Goal: Information Seeking & Learning: Learn about a topic

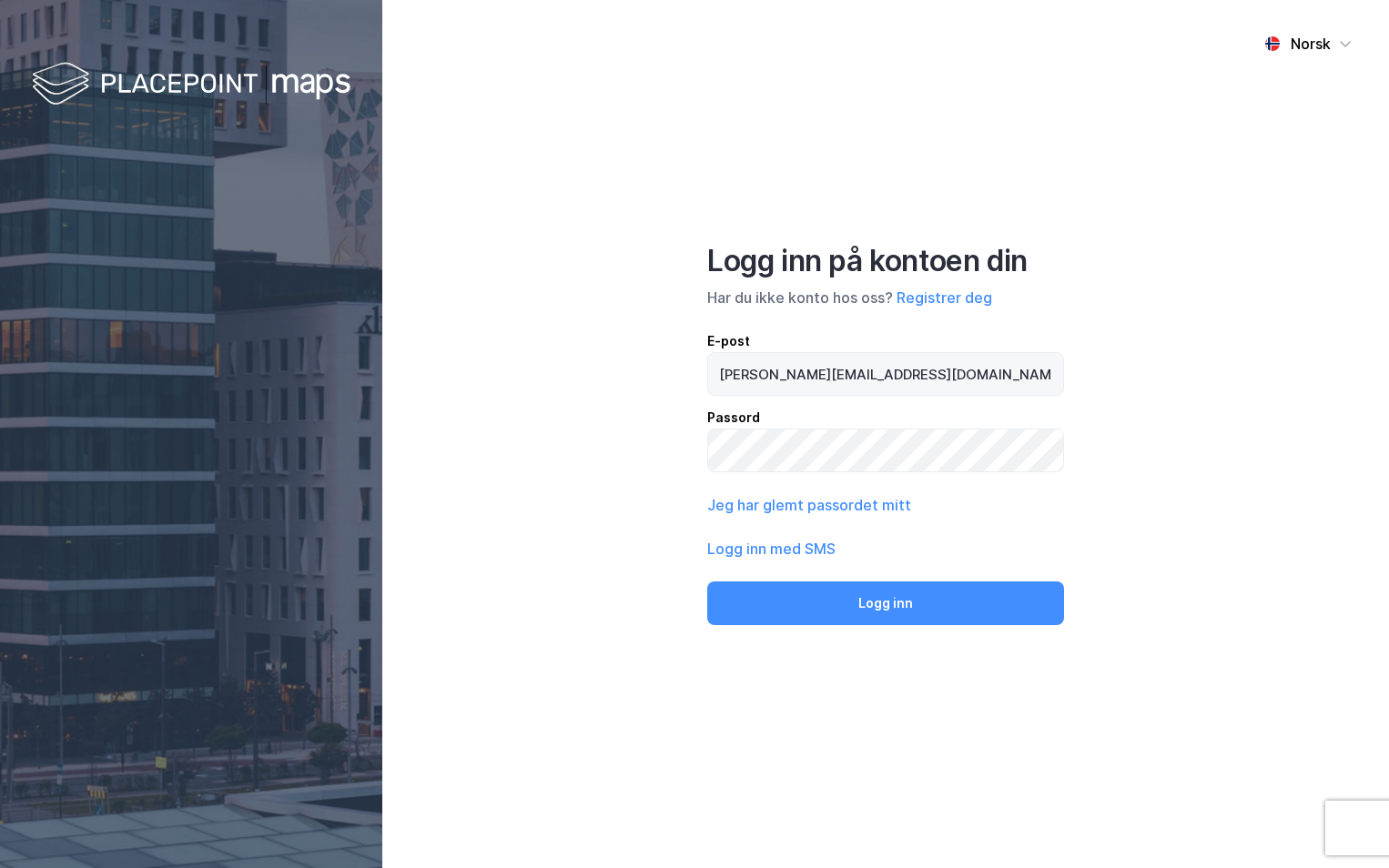
type input "[PERSON_NAME][EMAIL_ADDRESS][DOMAIN_NAME]"
click at [708, 582] on button "Logg inn" at bounding box center [886, 604] width 357 height 44
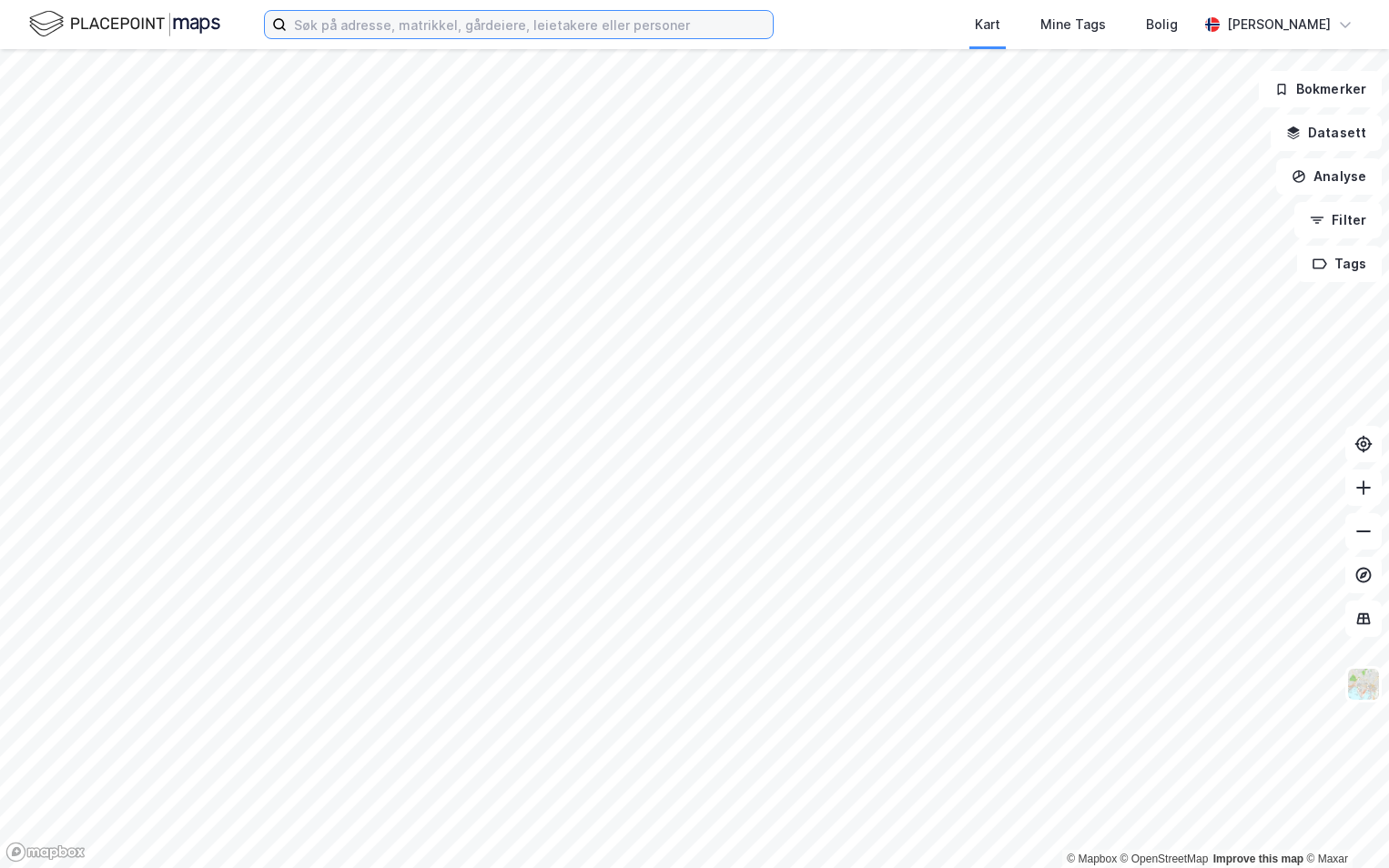
click at [384, 33] on input at bounding box center [530, 25] width 486 height 28
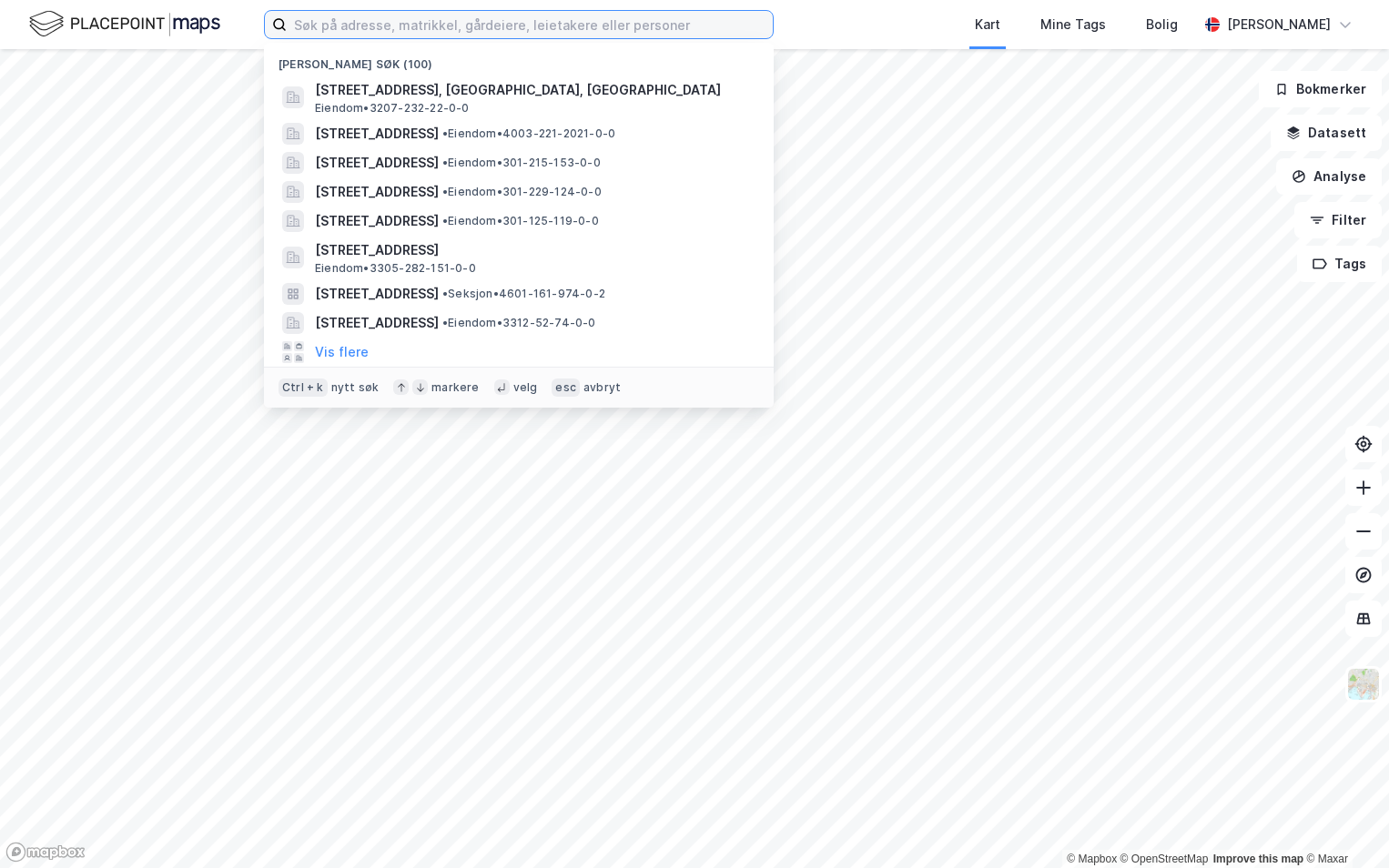
paste input "3201-6/298/0/0"
type input "3201-6/298/0/0"
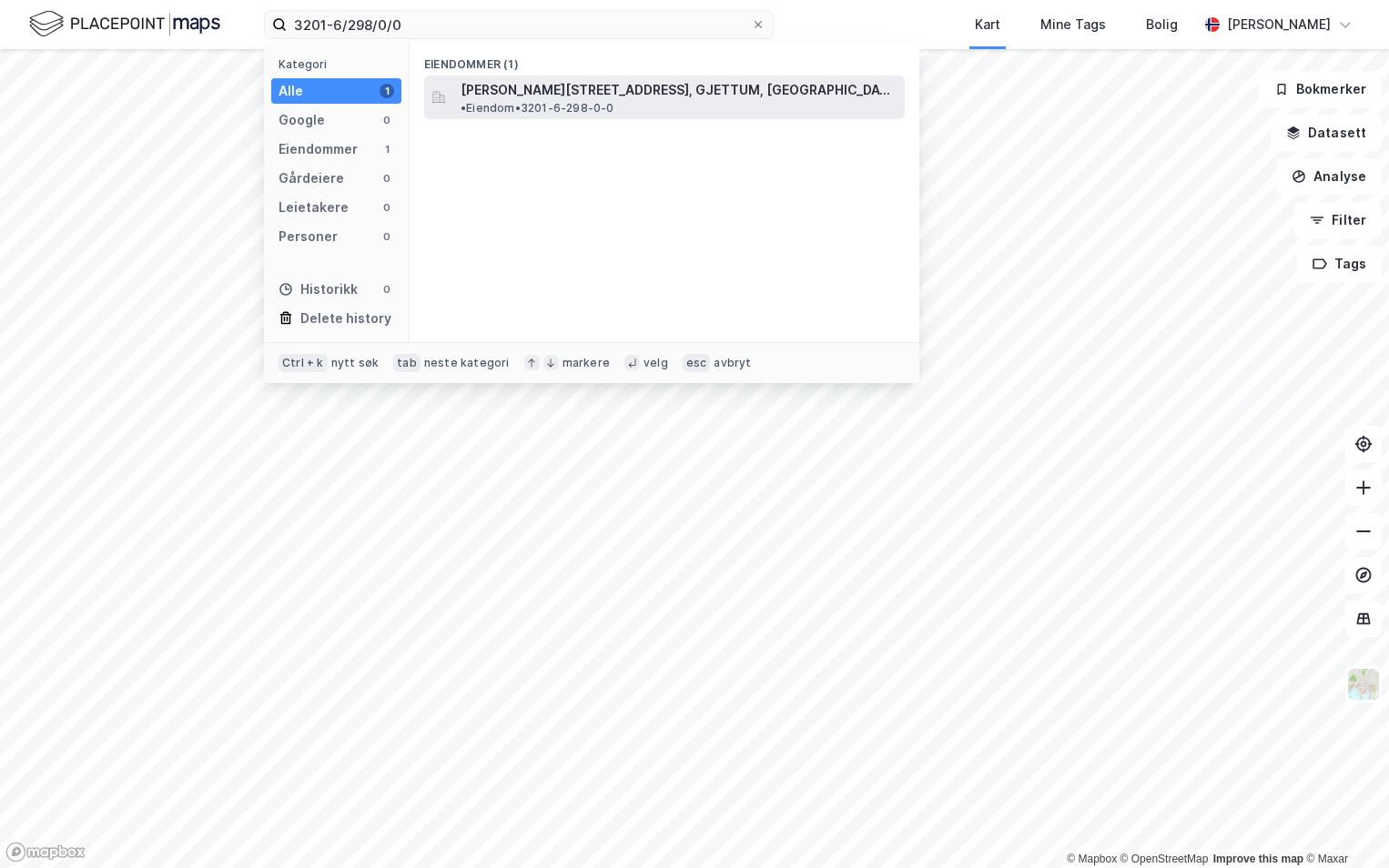
click at [561, 96] on span "[PERSON_NAME][STREET_ADDRESS], GJETTUM, [GEOGRAPHIC_DATA]" at bounding box center [678, 90] width 437 height 22
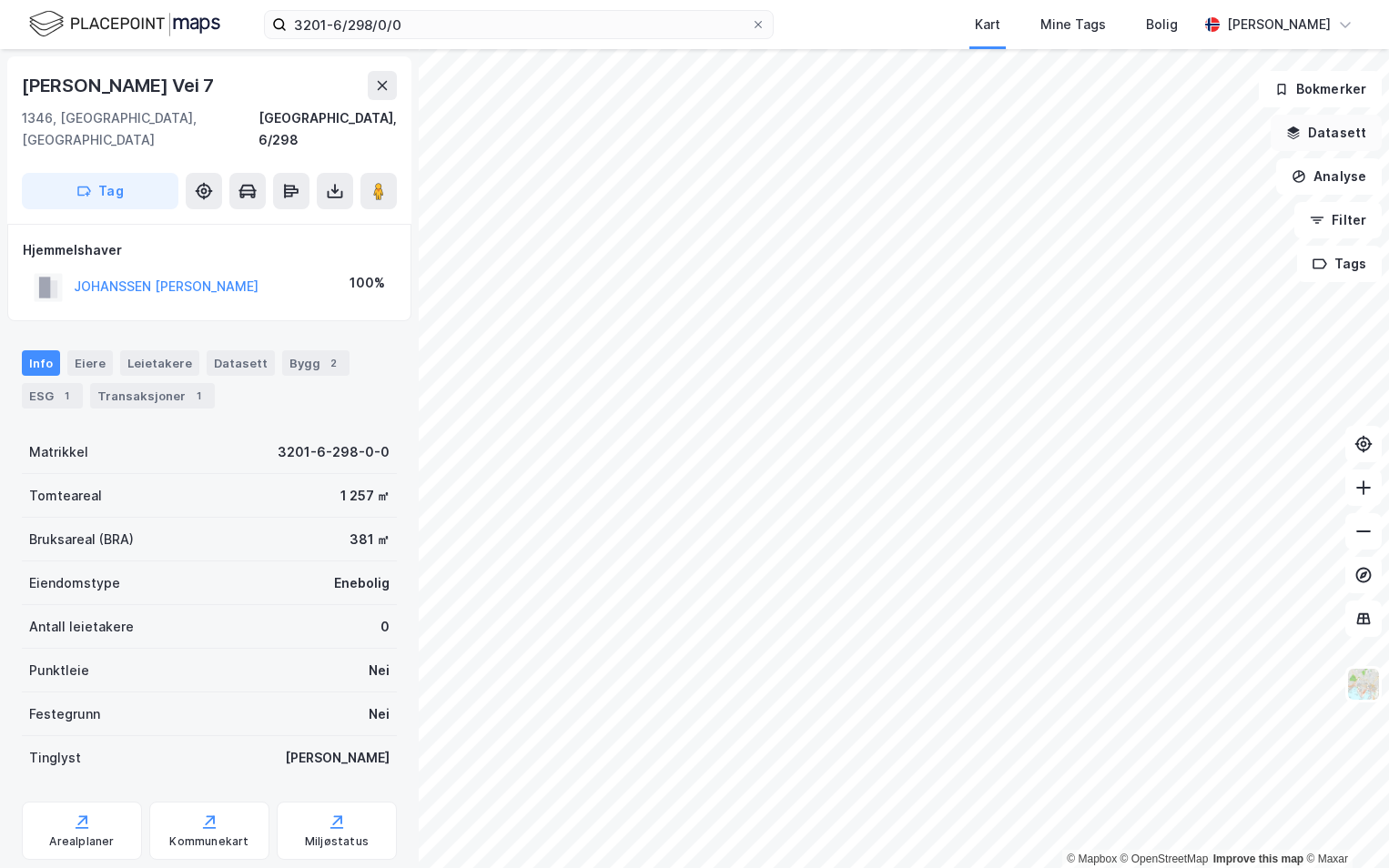
click at [1342, 133] on button "Datasett" at bounding box center [1327, 133] width 111 height 37
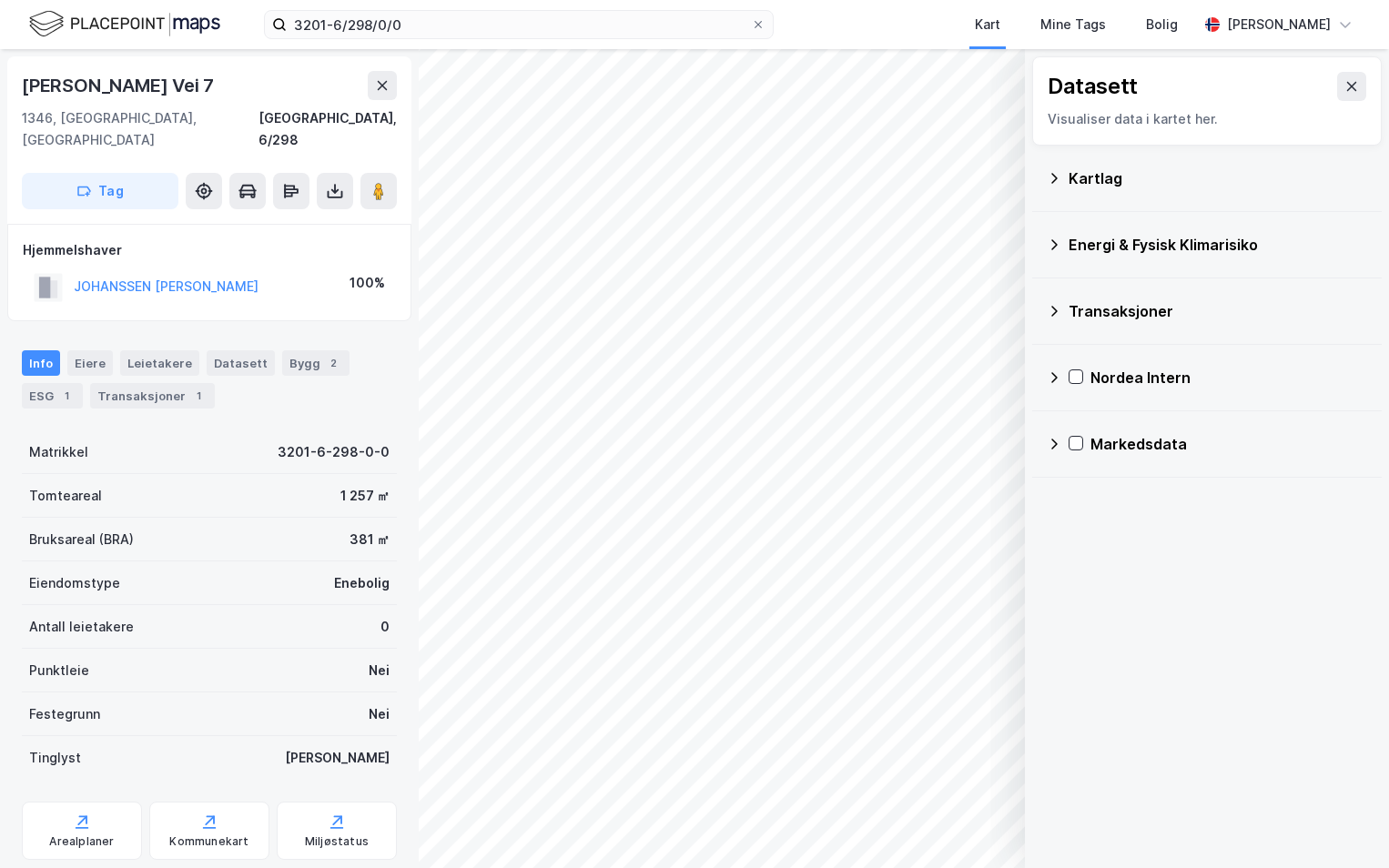
click at [1075, 184] on div "Kartlag" at bounding box center [1219, 178] width 299 height 22
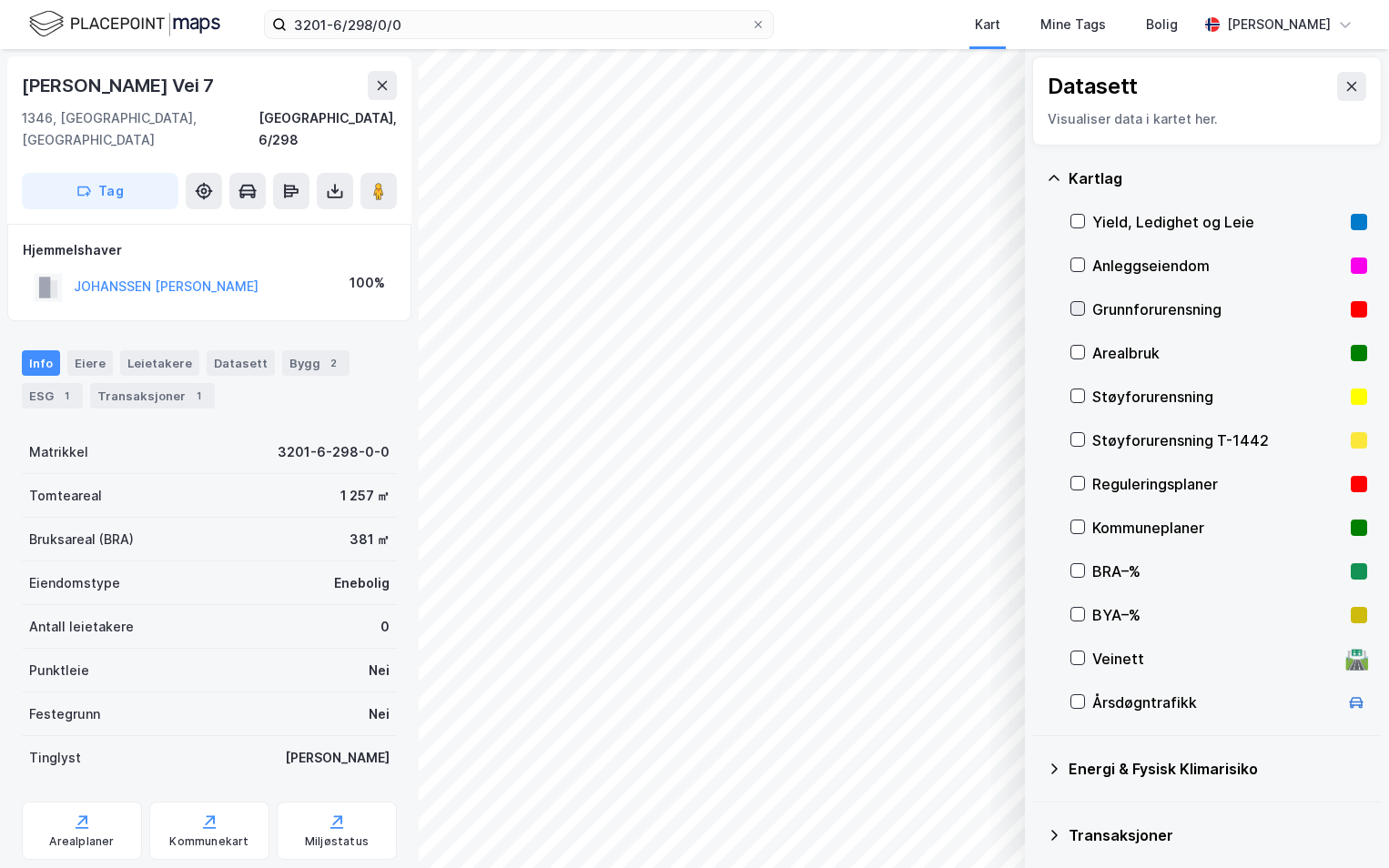
click at [1080, 307] on icon at bounding box center [1078, 308] width 13 height 13
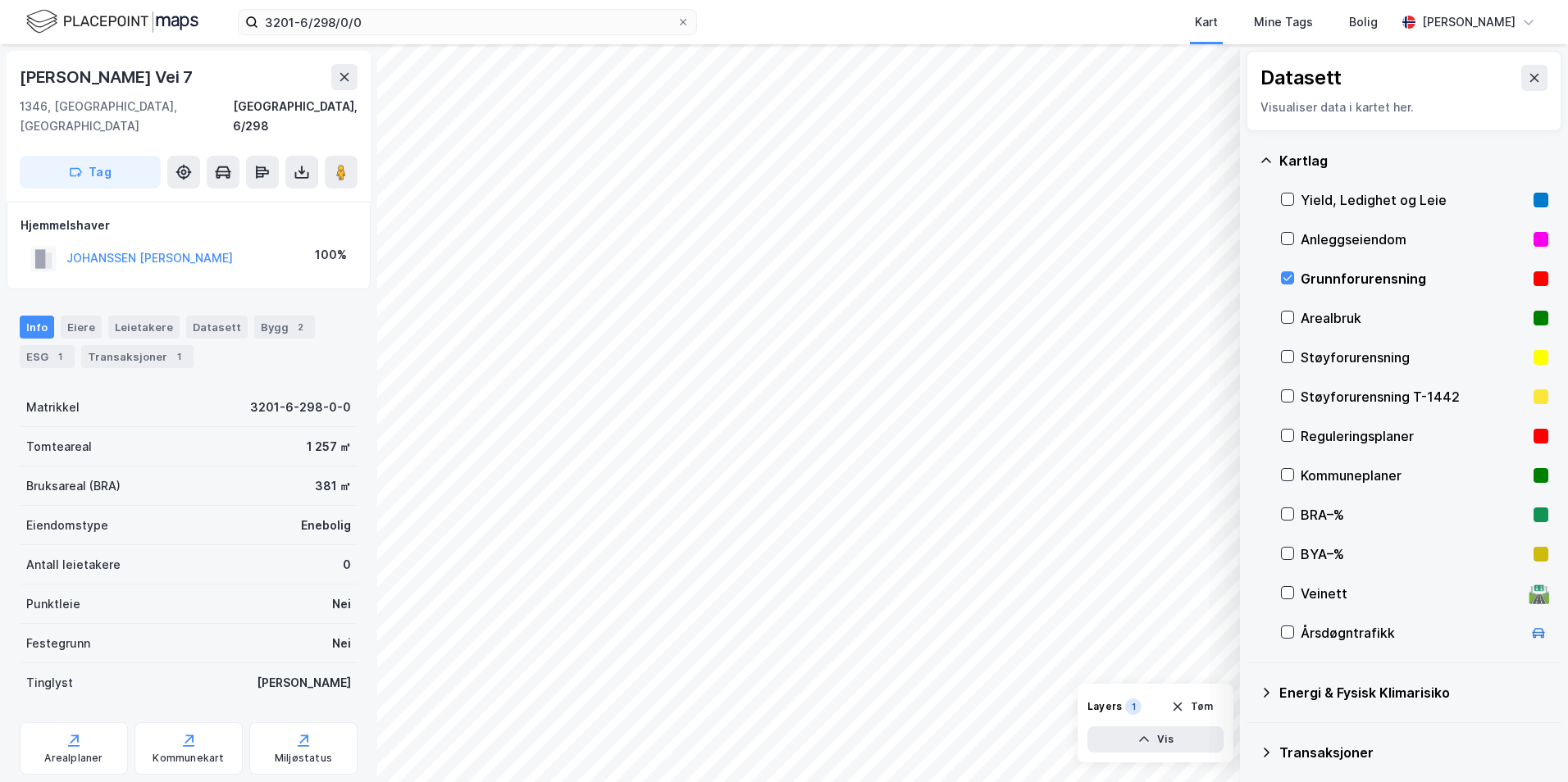
scroll to position [82, 0]
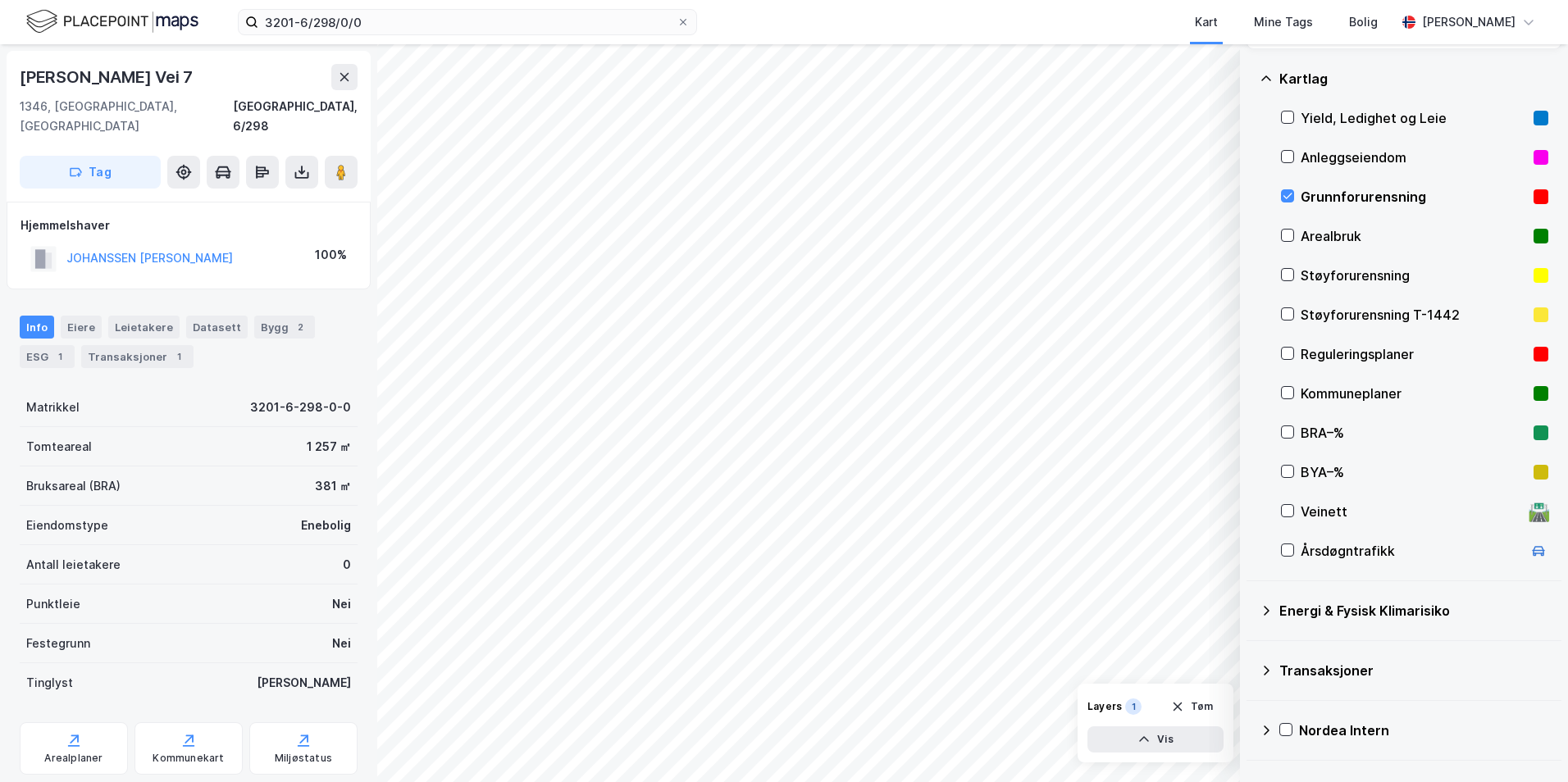
click at [1251, 610] on icon at bounding box center [1266, 611] width 13 height 13
click at [1251, 650] on icon at bounding box center [1307, 649] width 12 height 12
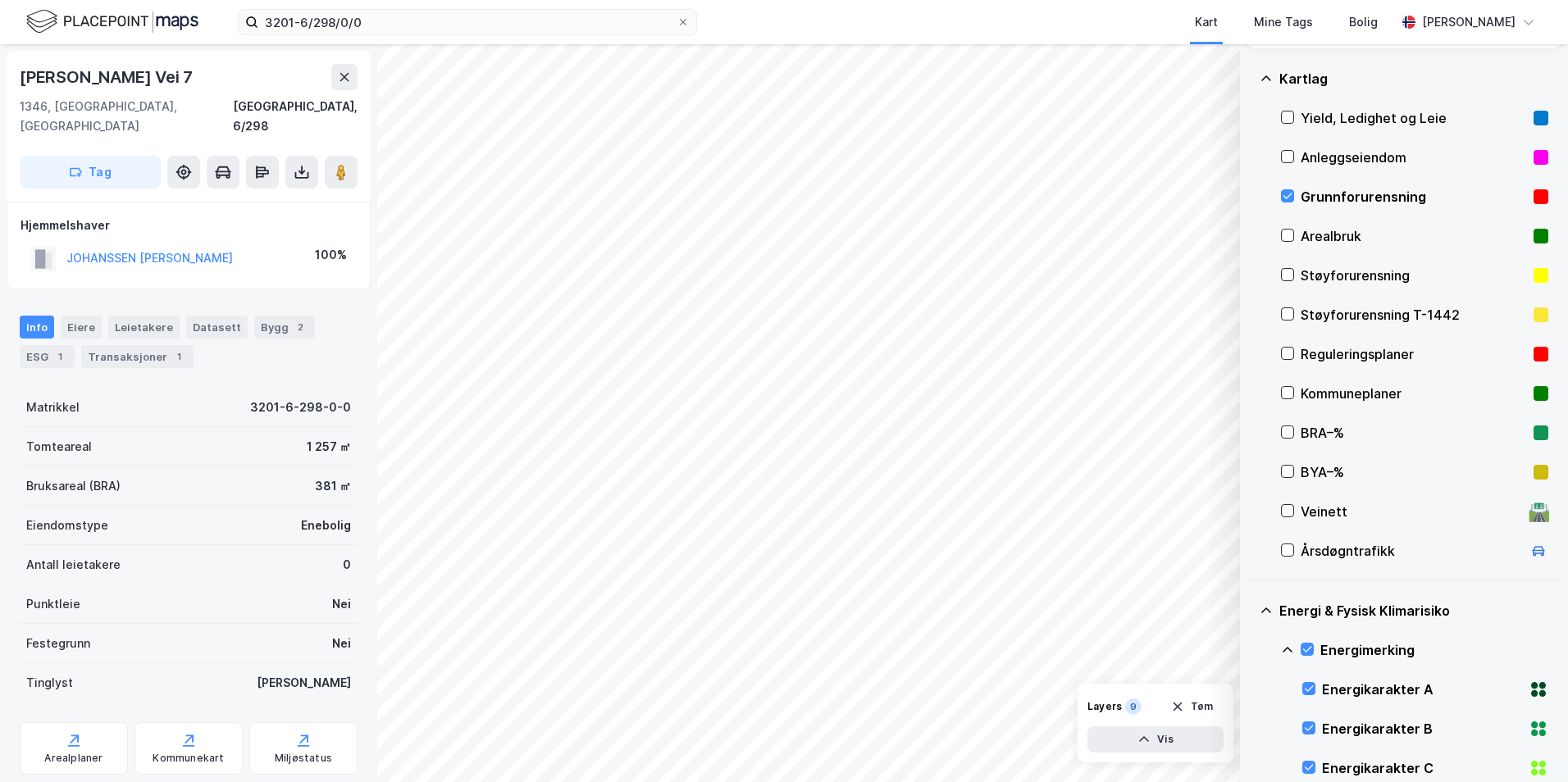
click at [1251, 651] on icon at bounding box center [1287, 650] width 13 height 13
click at [1251, 732] on icon at bounding box center [1307, 728] width 12 height 12
click at [1251, 727] on icon at bounding box center [1286, 728] width 10 height 5
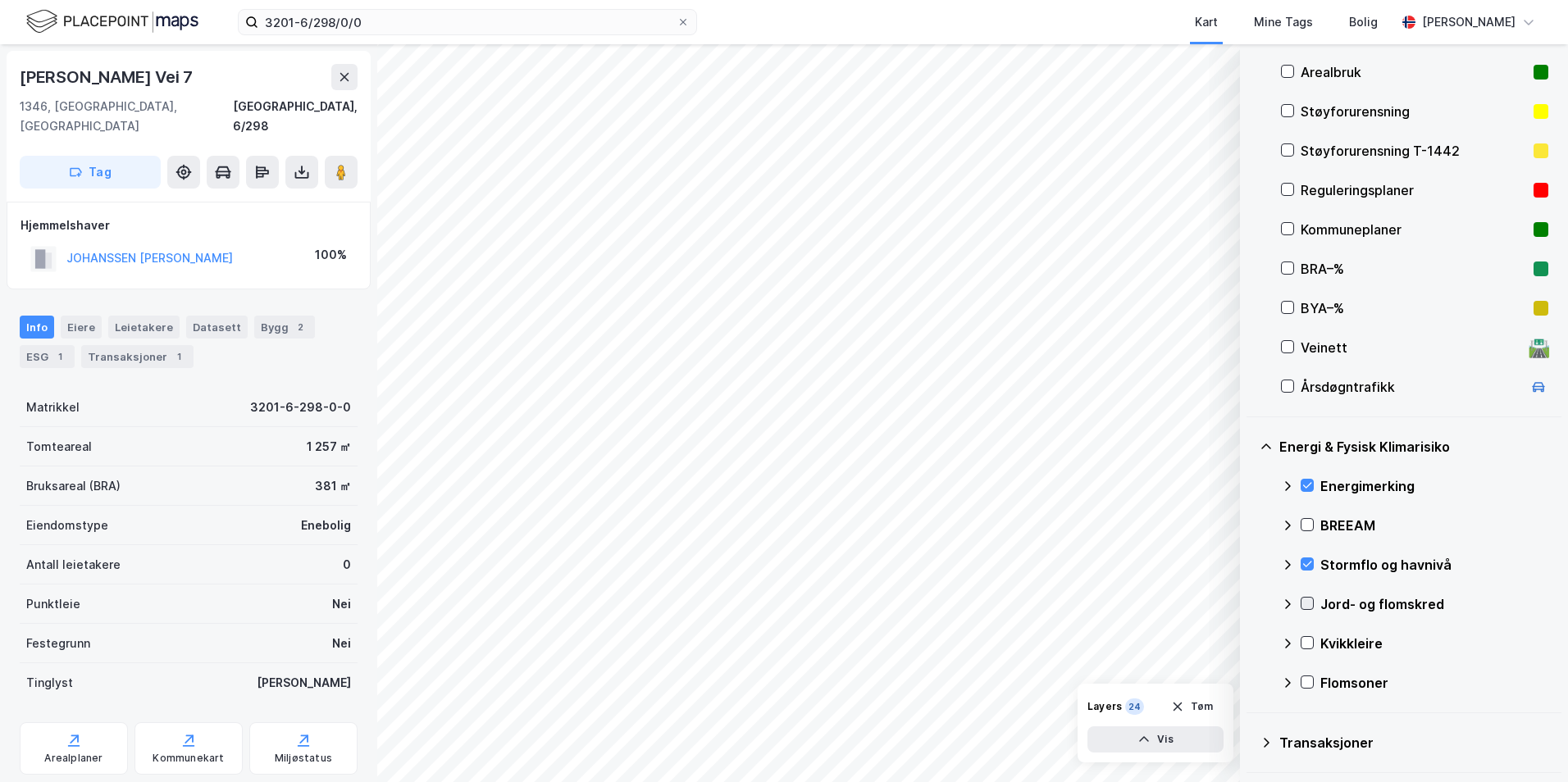
click at [1251, 602] on icon at bounding box center [1307, 604] width 9 height 5
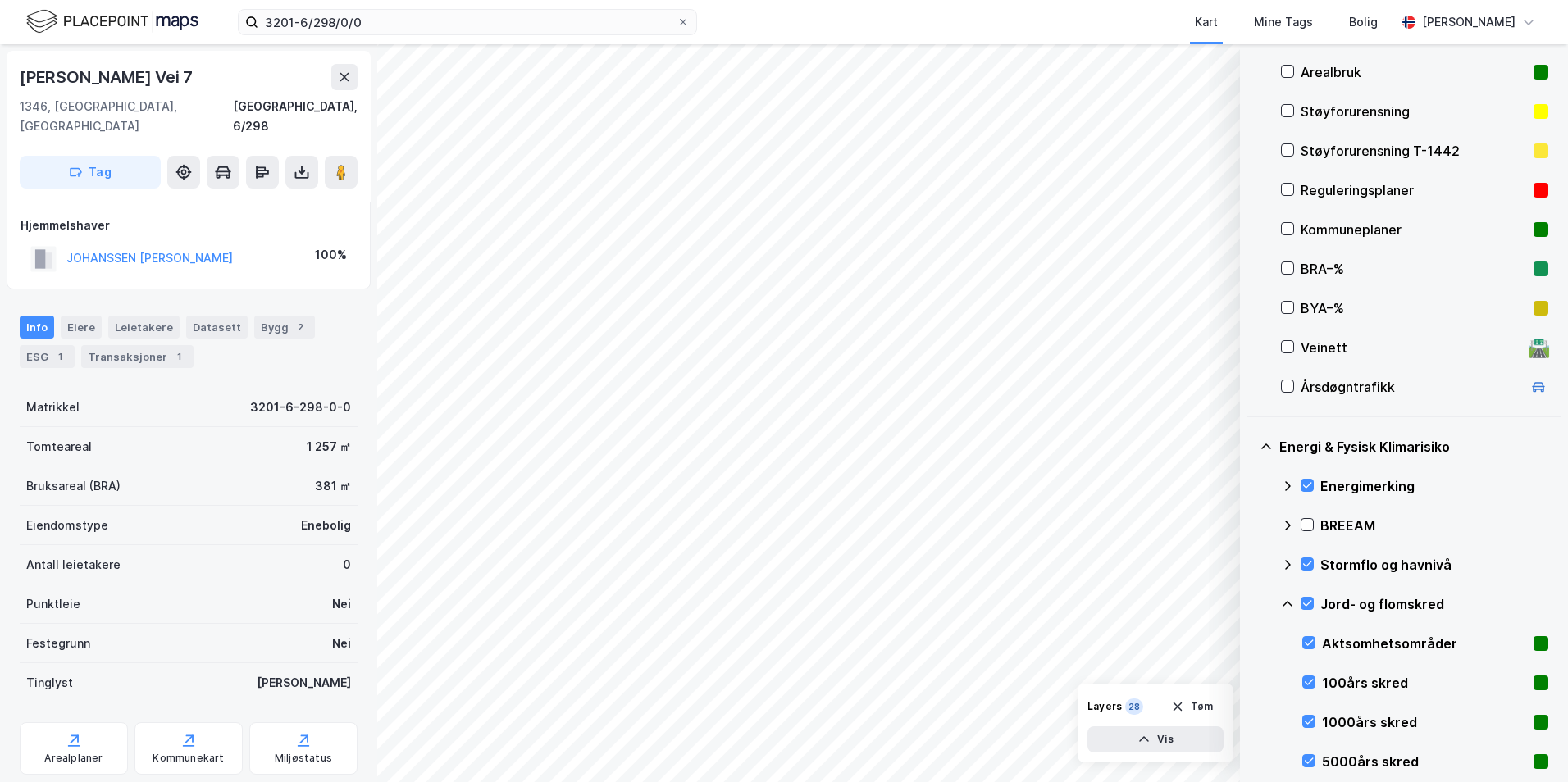
click at [1251, 606] on icon at bounding box center [1287, 604] width 13 height 13
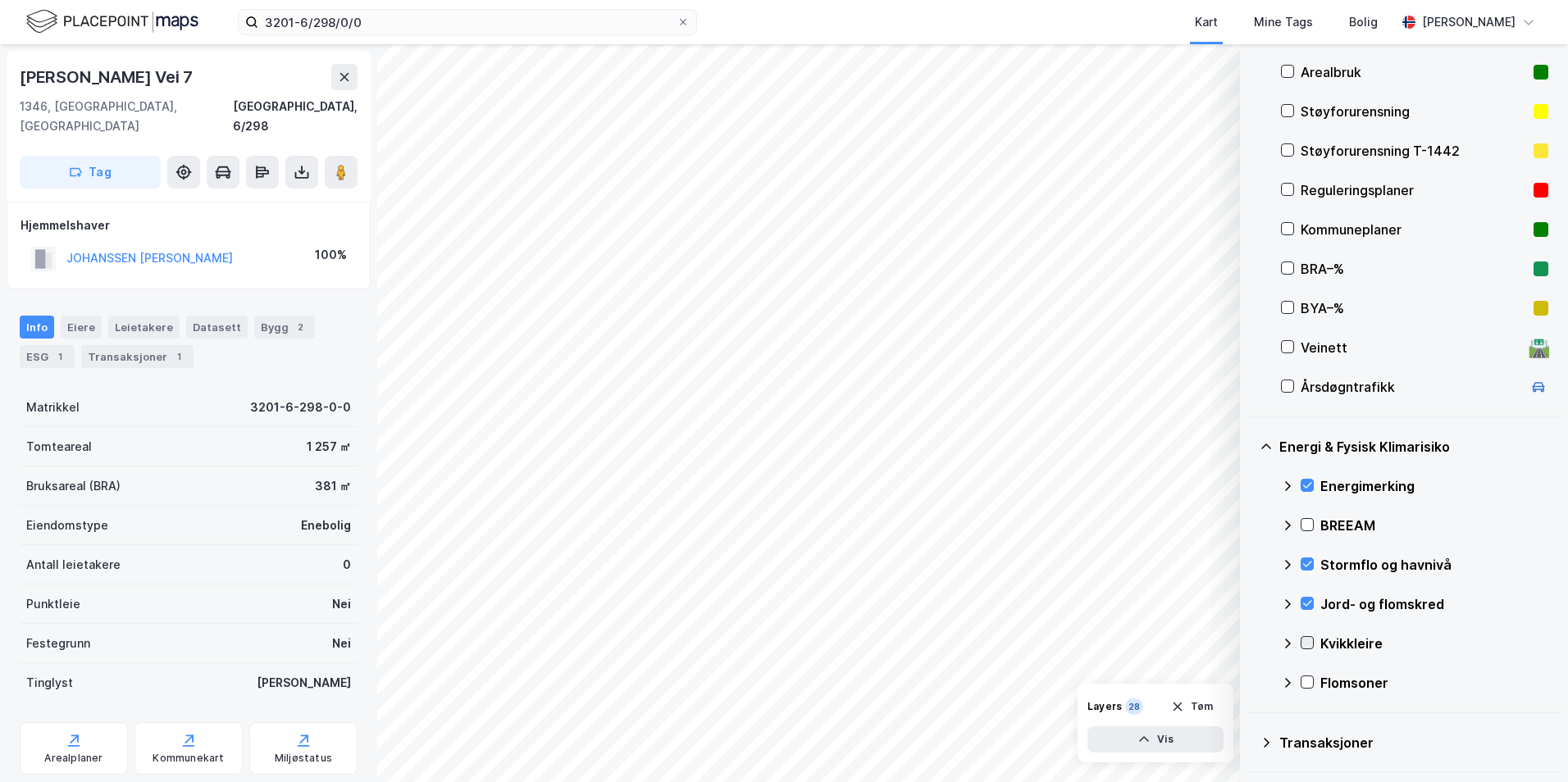
click at [1251, 645] on icon at bounding box center [1307, 643] width 9 height 5
click at [1251, 644] on icon at bounding box center [1287, 644] width 13 height 13
click at [1251, 686] on icon at bounding box center [1307, 682] width 12 height 12
click at [1251, 686] on icon at bounding box center [1287, 683] width 13 height 13
